Goal: Task Accomplishment & Management: Complete application form

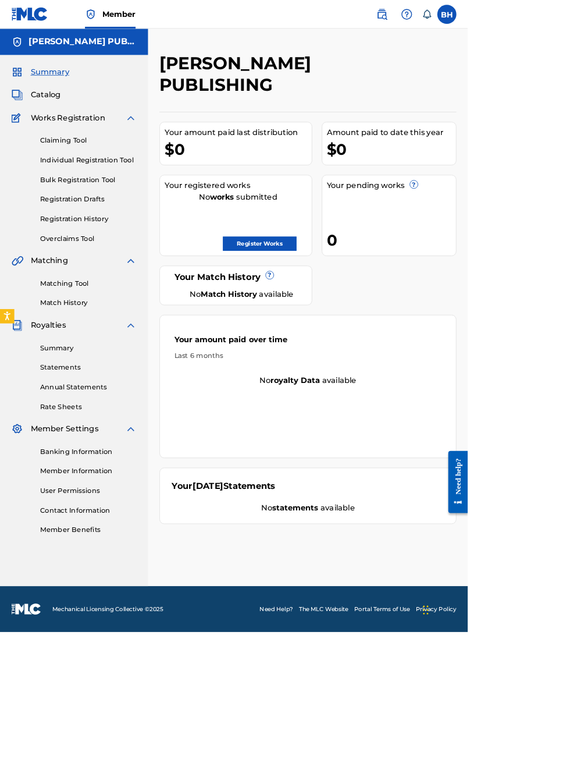
click at [361, 288] on link "Register Works" at bounding box center [317, 296] width 90 height 17
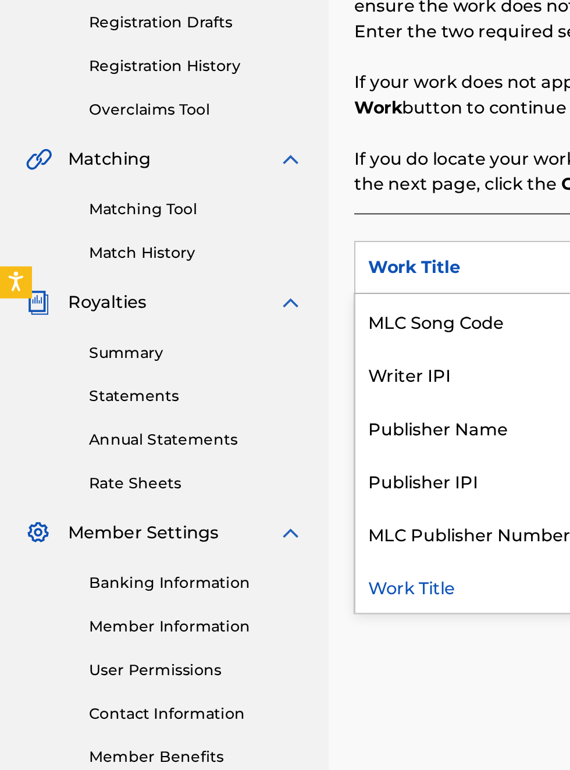
scroll to position [230, 0]
click at [266, 469] on div "Publisher Name" at bounding box center [265, 464] width 140 height 29
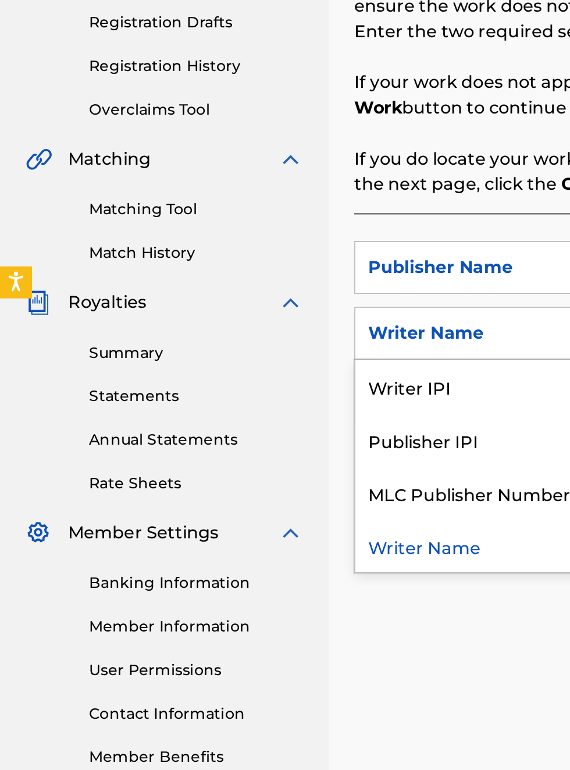
click at [257, 472] on div "Publisher IPI" at bounding box center [265, 471] width 140 height 29
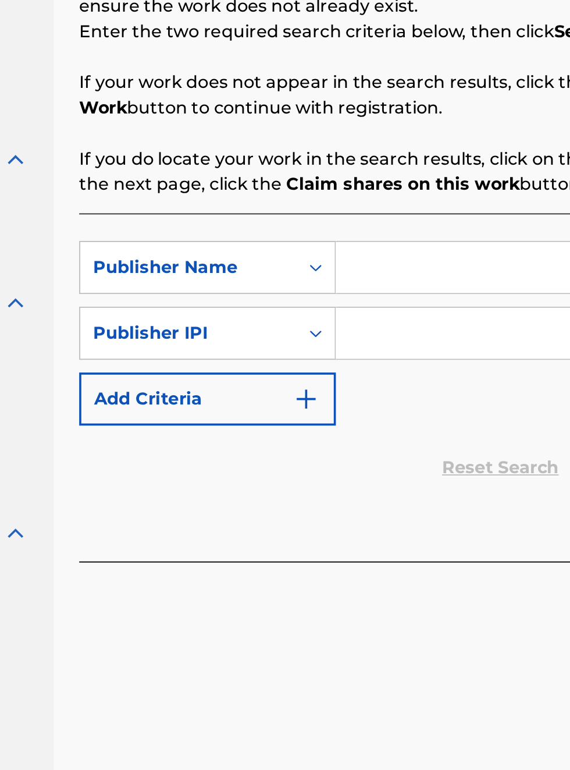
scroll to position [230, 151]
click at [375, 380] on input "Search Form" at bounding box center [445, 377] width 221 height 28
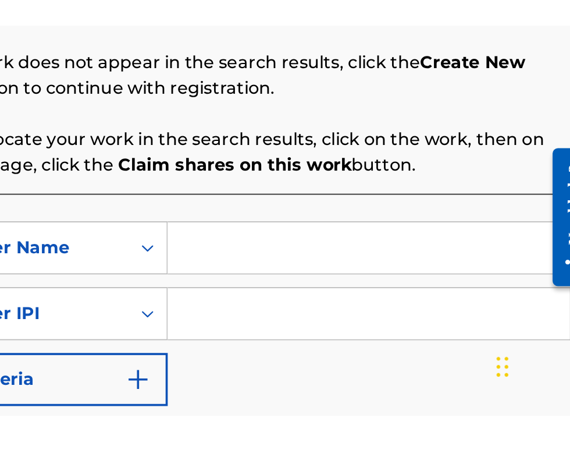
scroll to position [187, 243]
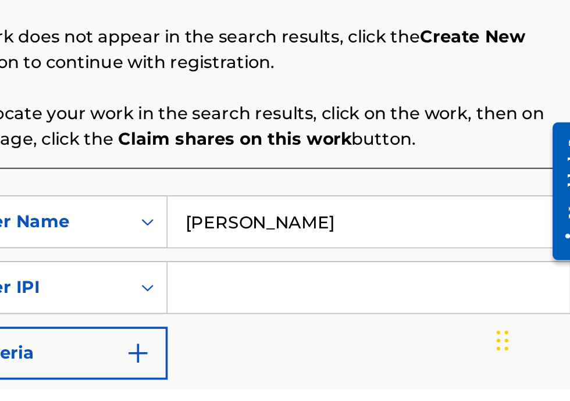
type input "Bobby Hamilton"
click at [395, 348] on input "Search Form" at bounding box center [445, 346] width 221 height 28
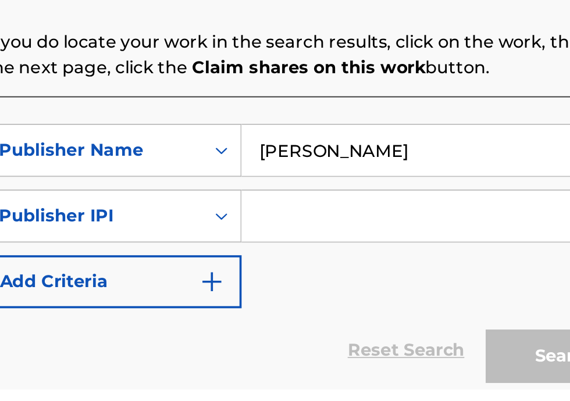
scroll to position [115, 0]
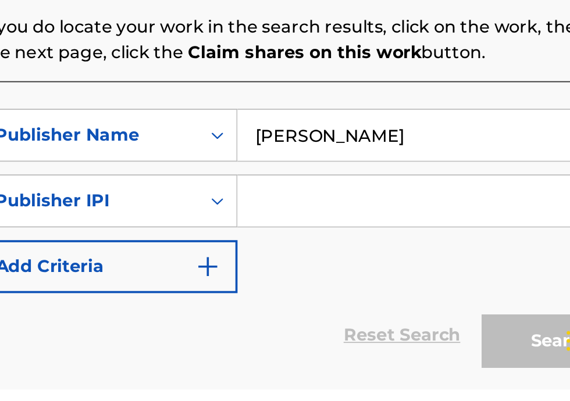
click at [356, 304] on input "Search Form" at bounding box center [445, 298] width 221 height 28
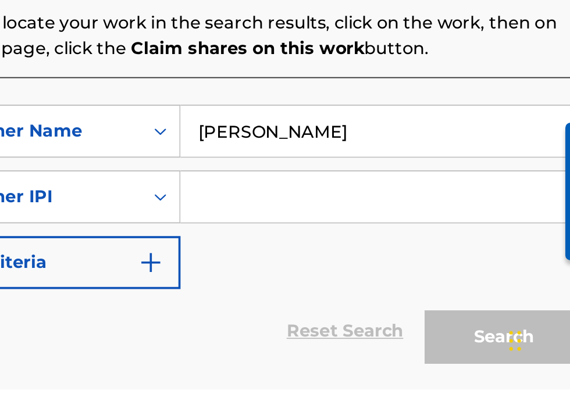
scroll to position [118, 0]
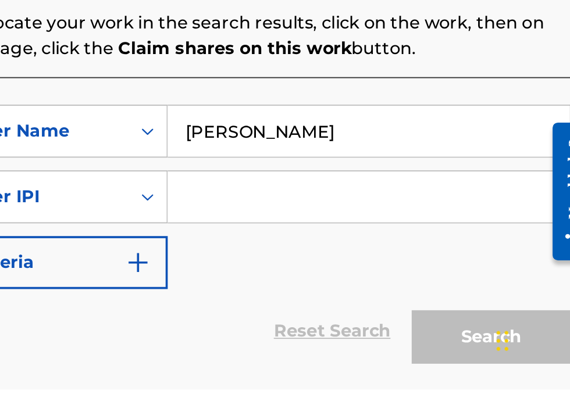
click at [362, 303] on input "Search Form" at bounding box center [445, 296] width 221 height 28
type input "00340604990"
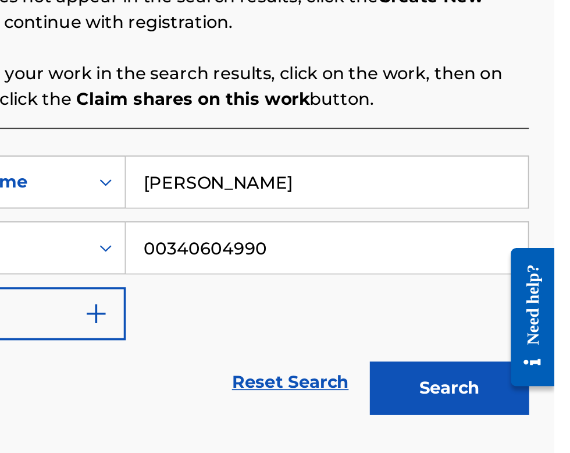
scroll to position [159, 266]
click at [527, 375] on button "Search" at bounding box center [512, 372] width 87 height 29
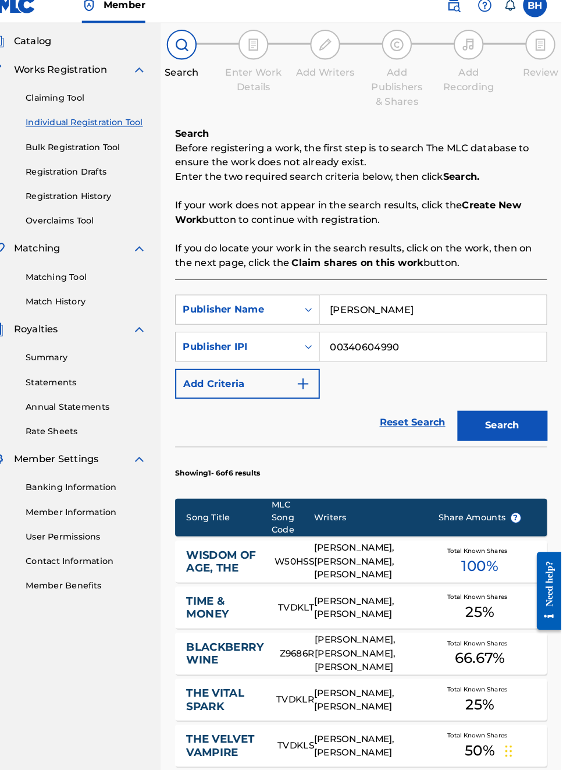
scroll to position [0, 0]
